Goal: Task Accomplishment & Management: Use online tool/utility

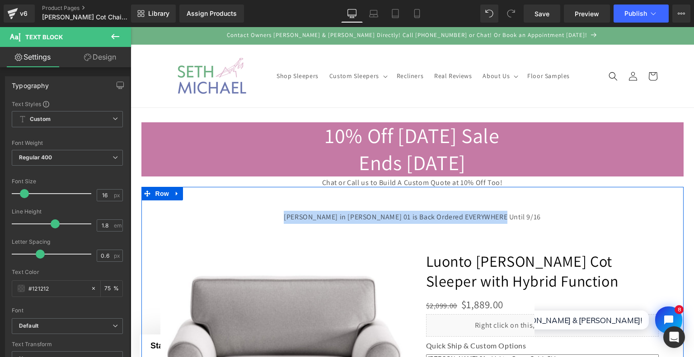
click at [141, 219] on div "‹ ›" at bounding box center [412, 363] width 542 height 326
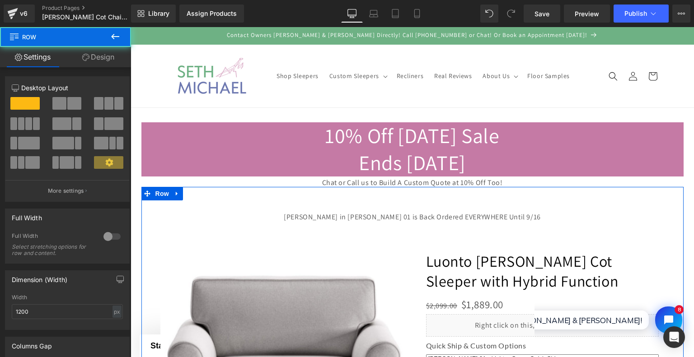
click at [141, 219] on div "‹ ›" at bounding box center [412, 363] width 542 height 326
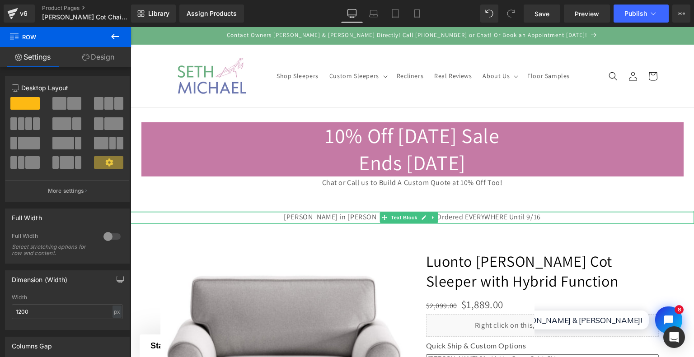
click at [134, 211] on div at bounding box center [411, 212] width 563 height 2
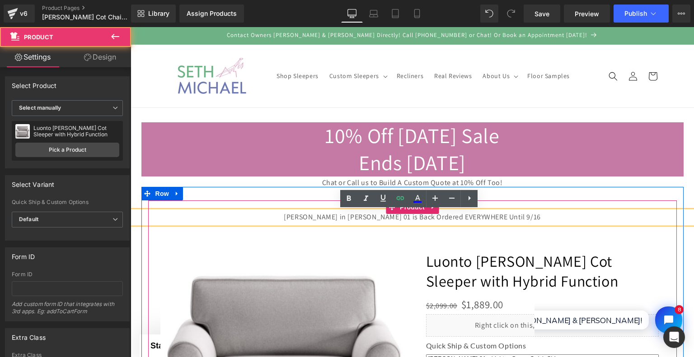
drag, startPoint x: 304, startPoint y: 216, endPoint x: 349, endPoint y: 219, distance: 44.8
click at [397, 219] on div at bounding box center [412, 363] width 519 height 326
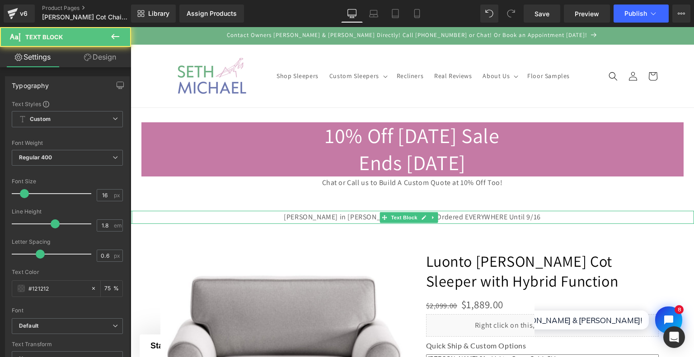
click at [131, 219] on div at bounding box center [131, 217] width 2 height 13
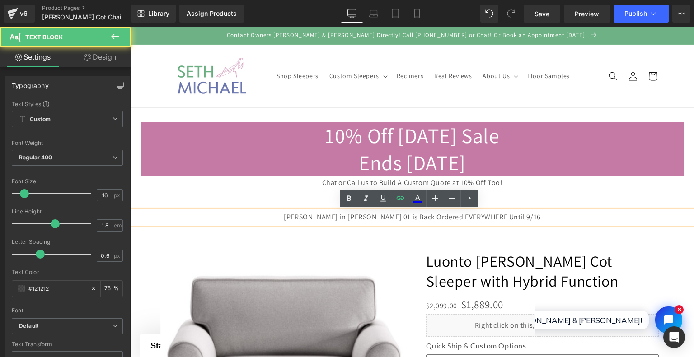
click at [137, 219] on p "[PERSON_NAME] in [PERSON_NAME] 01 is Back Ordered EVERYWHERE Until 9/16" at bounding box center [411, 217] width 563 height 13
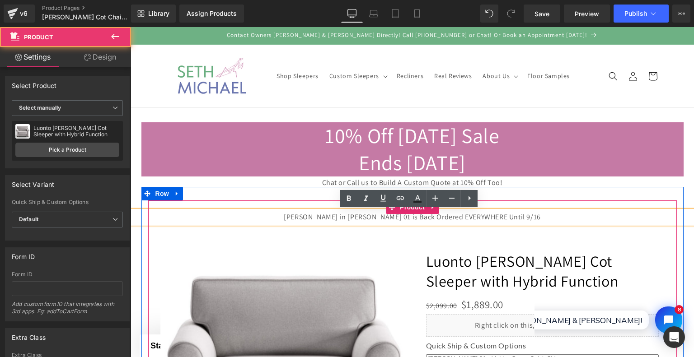
drag, startPoint x: 305, startPoint y: 216, endPoint x: 349, endPoint y: 212, distance: 43.6
click at [349, 212] on div at bounding box center [412, 363] width 519 height 326
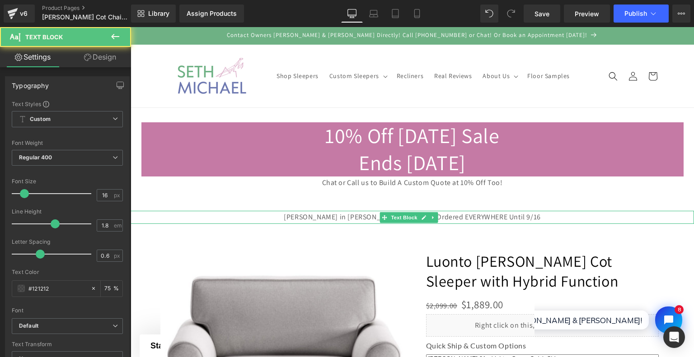
click at [134, 217] on p "[PERSON_NAME] in [PERSON_NAME] 01 is Back Ordered EVERYWHERE Until 9/16" at bounding box center [411, 217] width 563 height 13
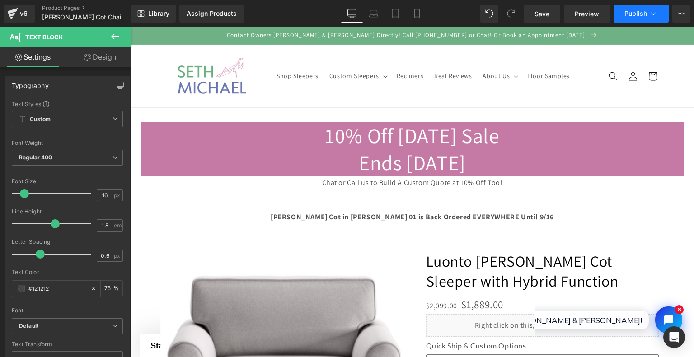
click at [633, 16] on span "Publish" at bounding box center [635, 13] width 23 height 7
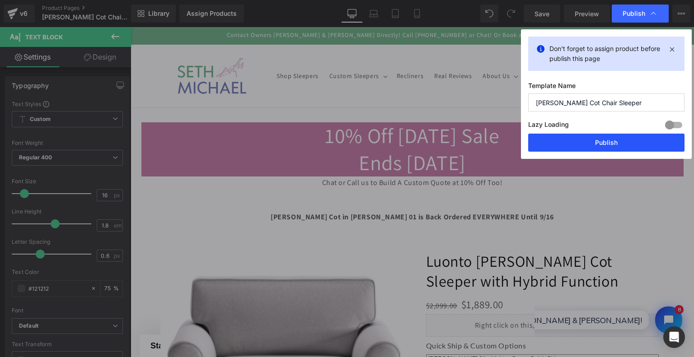
click at [612, 143] on button "Publish" at bounding box center [606, 143] width 156 height 18
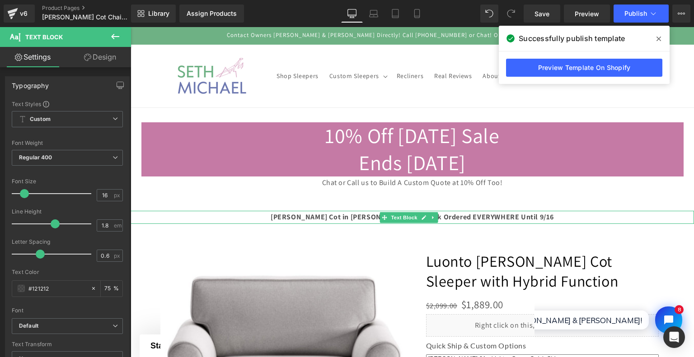
click at [132, 218] on div "Casey Cot in Rene 01 is Back Ordered EVERYWHERE Until 9/16 Text Block" at bounding box center [411, 217] width 563 height 13
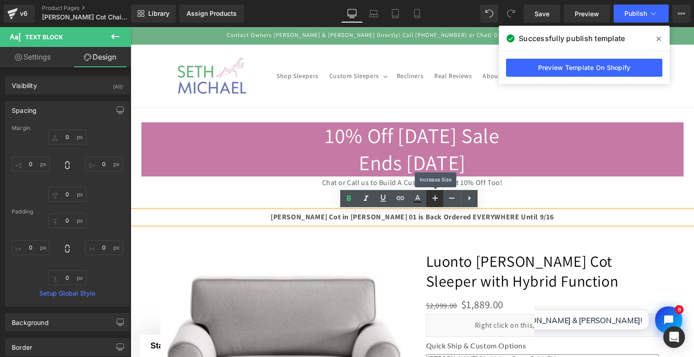
click at [433, 203] on icon at bounding box center [434, 198] width 11 height 11
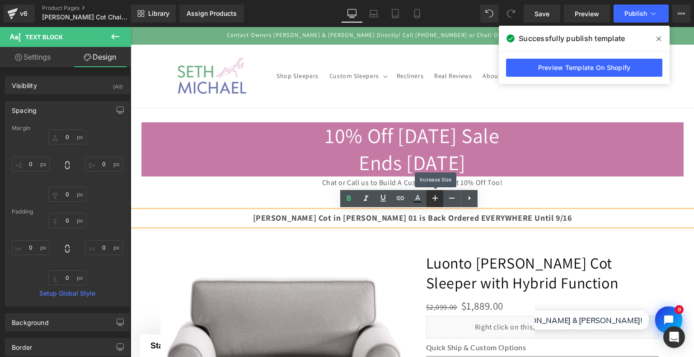
click at [433, 203] on icon at bounding box center [434, 198] width 11 height 11
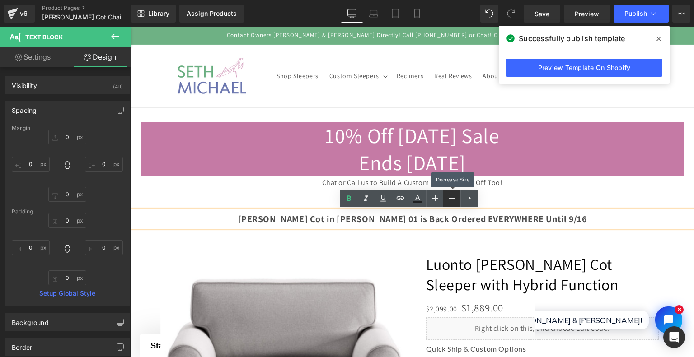
click at [448, 205] on link at bounding box center [451, 198] width 17 height 17
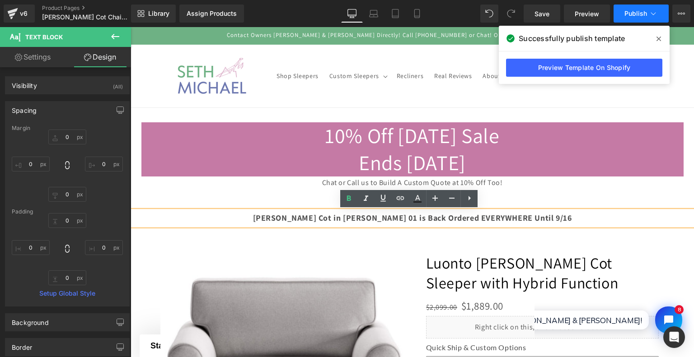
click at [640, 10] on span "Publish" at bounding box center [635, 13] width 23 height 7
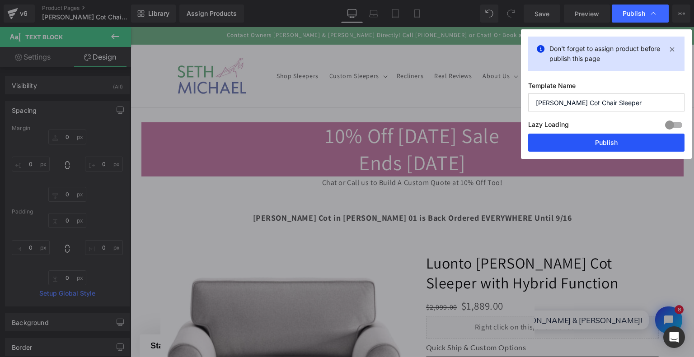
click at [632, 140] on button "Publish" at bounding box center [606, 143] width 156 height 18
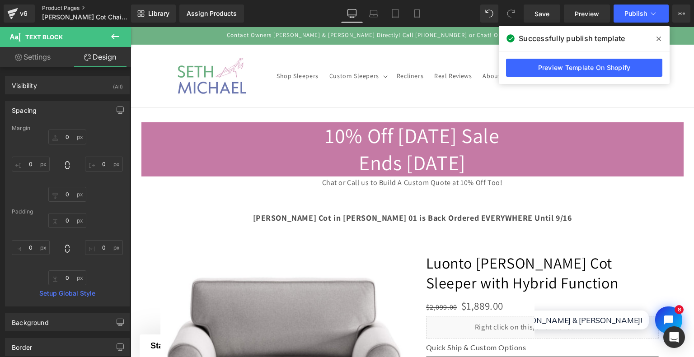
click at [51, 7] on link "Product Pages" at bounding box center [94, 8] width 104 height 7
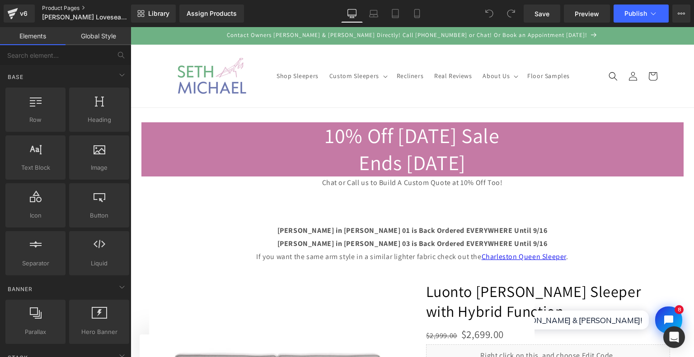
click at [63, 7] on link "Product Pages" at bounding box center [94, 8] width 104 height 7
